Goal: Task Accomplishment & Management: Manage account settings

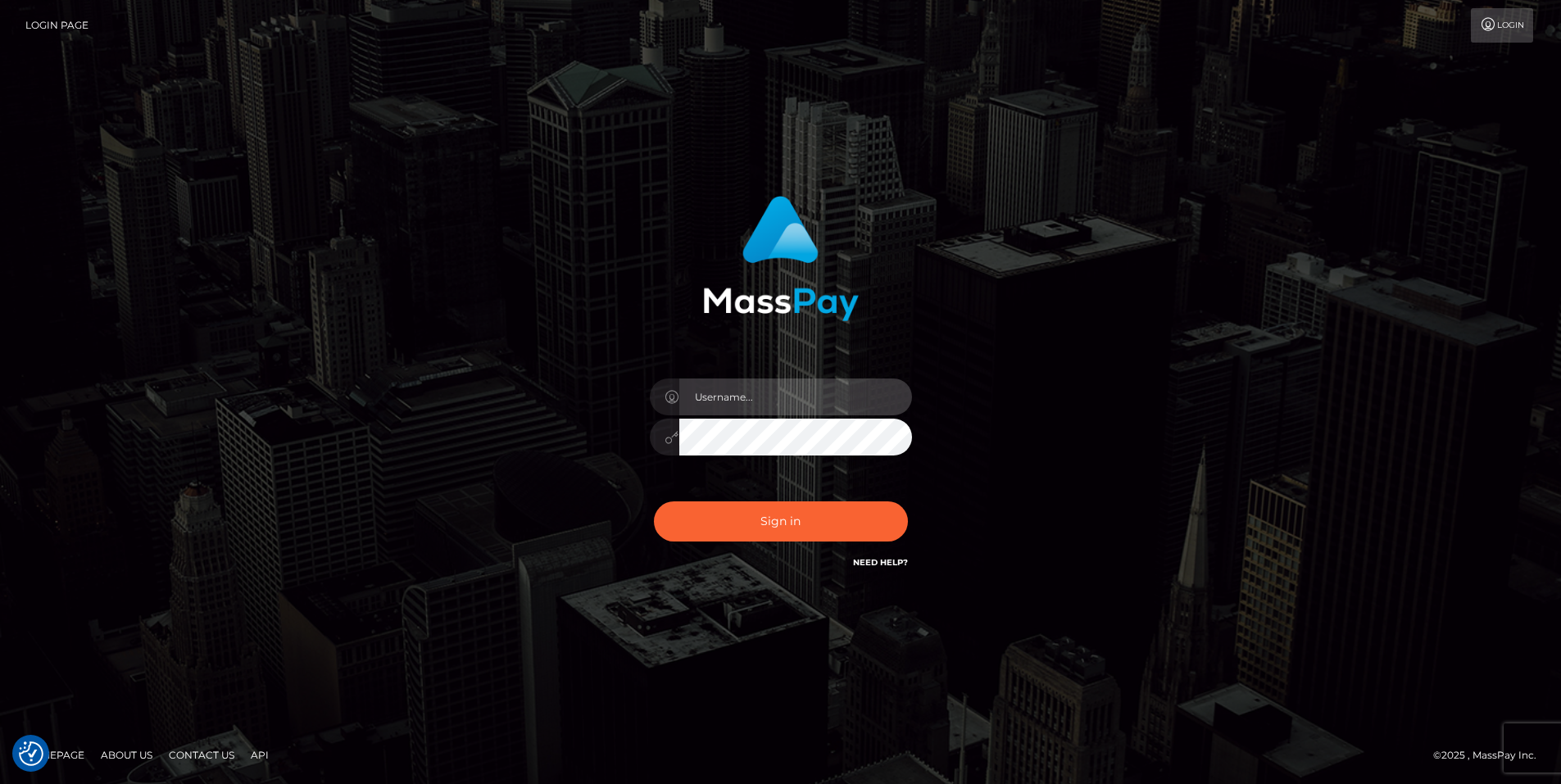
click at [720, 390] on input "text" at bounding box center [795, 396] width 232 height 37
type input "smiley.throne"
click at [724, 403] on input "text" at bounding box center [801, 396] width 232 height 37
click at [729, 399] on input "text" at bounding box center [795, 396] width 232 height 37
type input "smiley.throne"
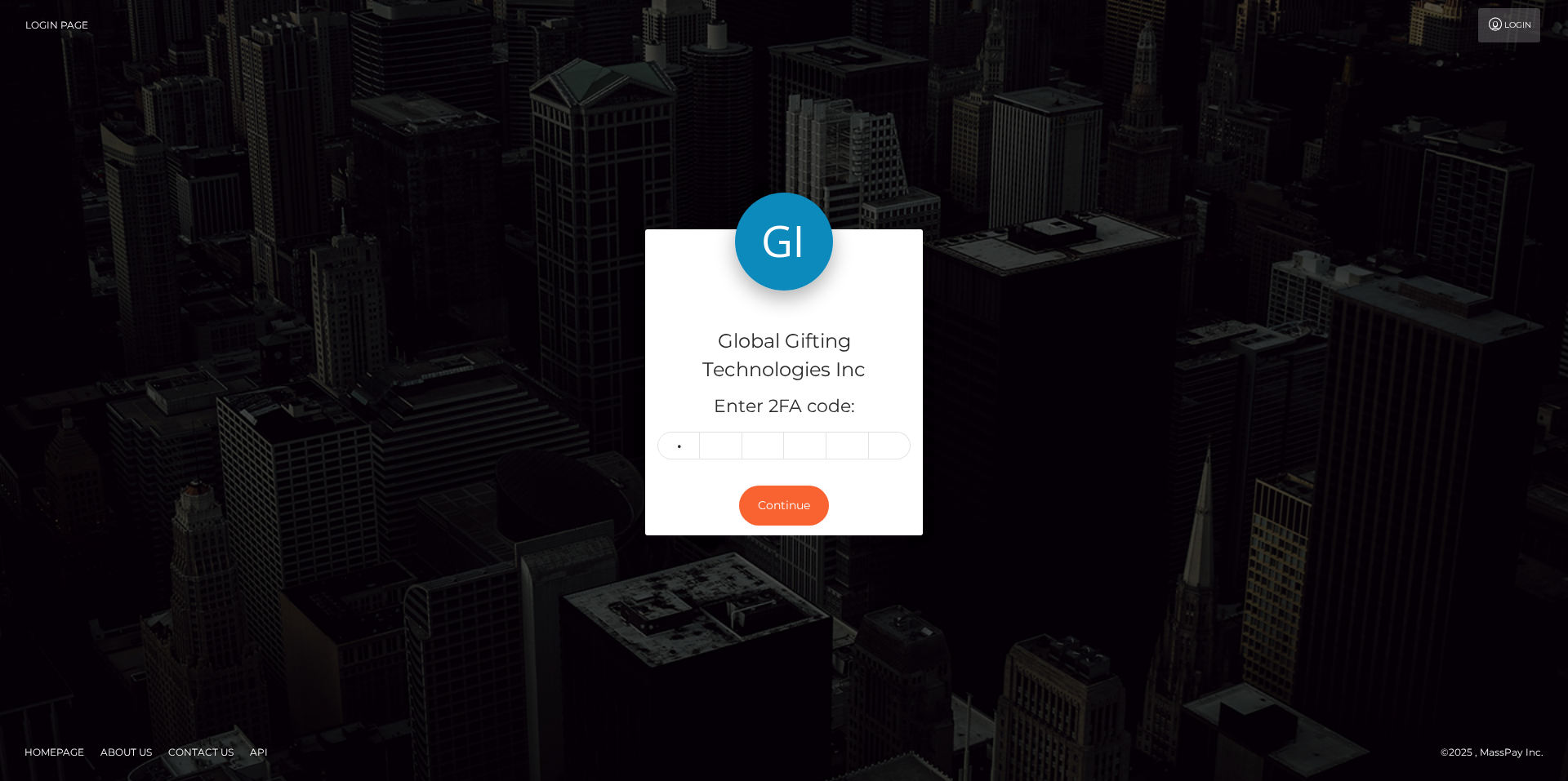
type input "1"
type input "5"
type input "3"
type input "2"
type input "1"
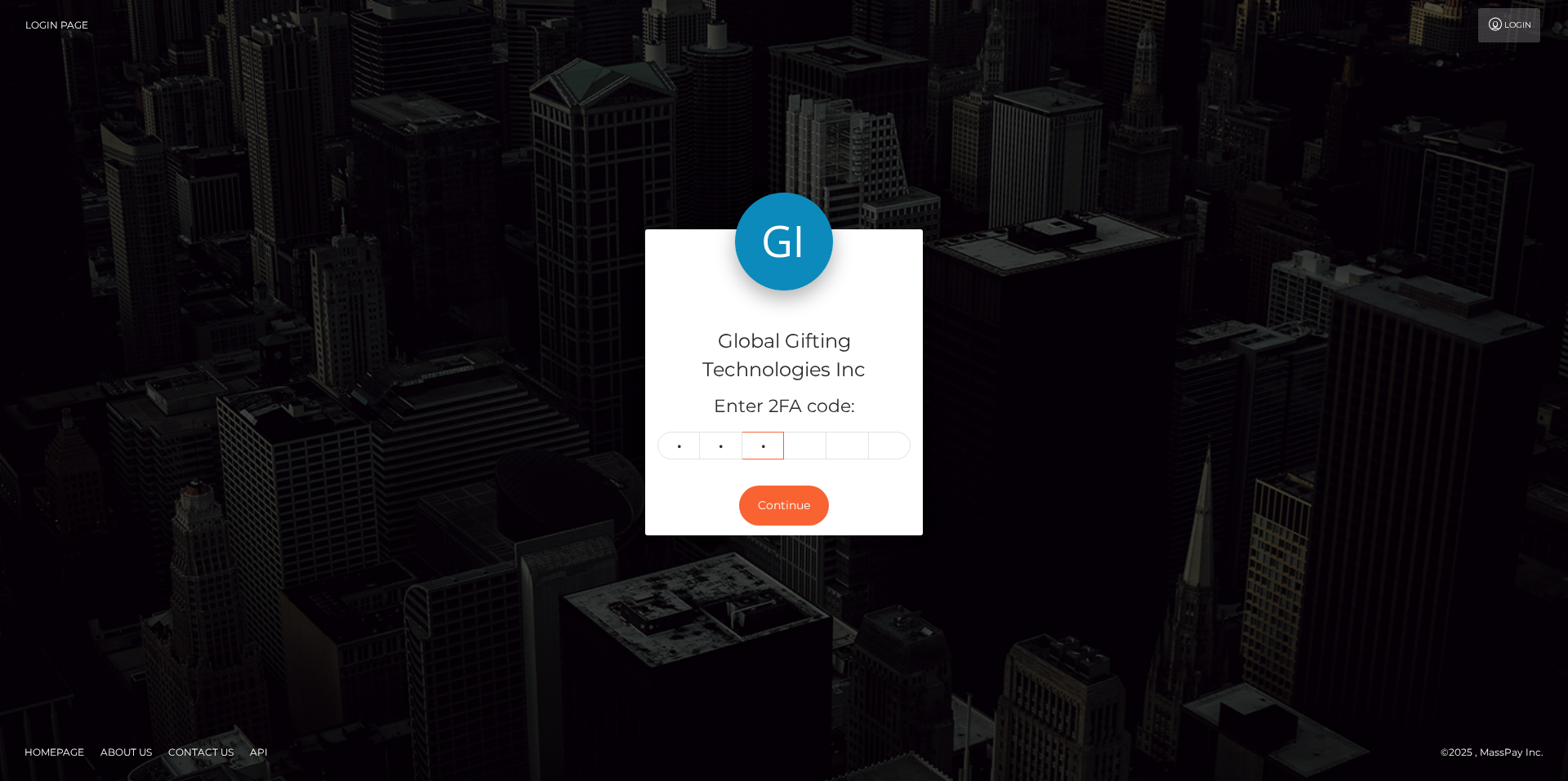
type input "3"
type input "7"
type input "9"
